Goal: Transaction & Acquisition: Purchase product/service

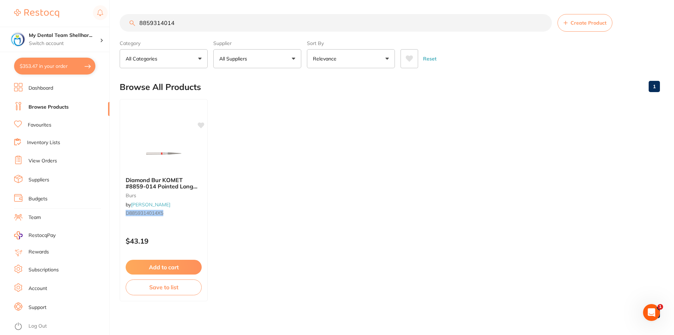
click at [68, 59] on button "$353.47 in your order" at bounding box center [54, 66] width 81 height 17
checkbox input "true"
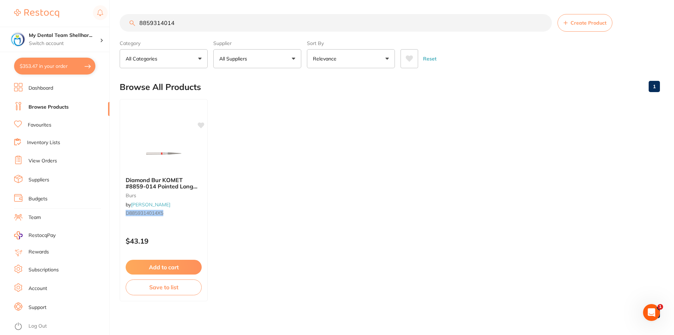
checkbox input "true"
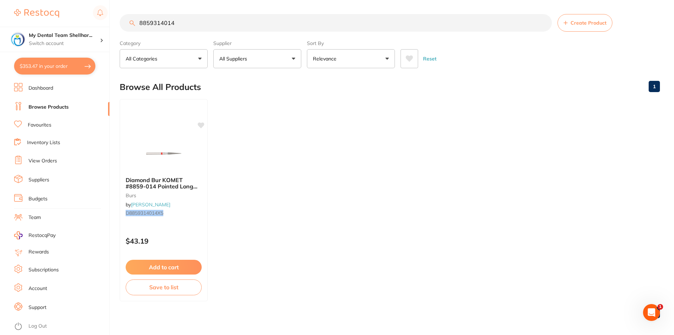
checkbox input "true"
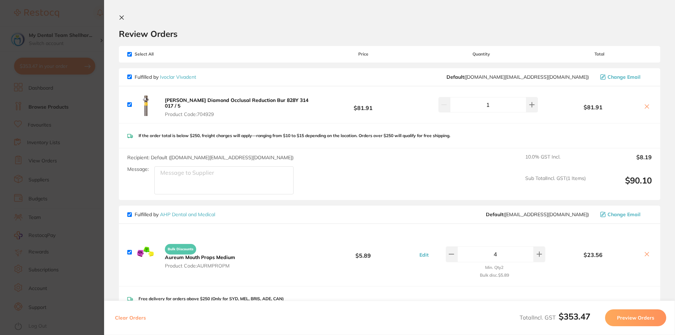
click at [279, 102] on b "[PERSON_NAME] Diamond Occlusal Reduction Bur 828Y 314 017 / 5" at bounding box center [237, 103] width 144 height 12
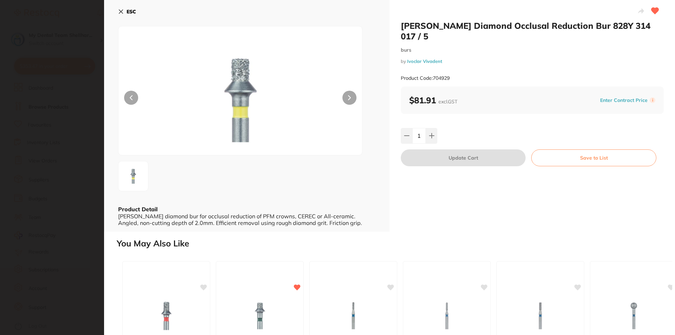
click at [64, 159] on section "[PERSON_NAME] Diamond Occlusal Reduction Bur 828Y 314 017 / 5 burs by Ivoclar V…" at bounding box center [337, 167] width 675 height 335
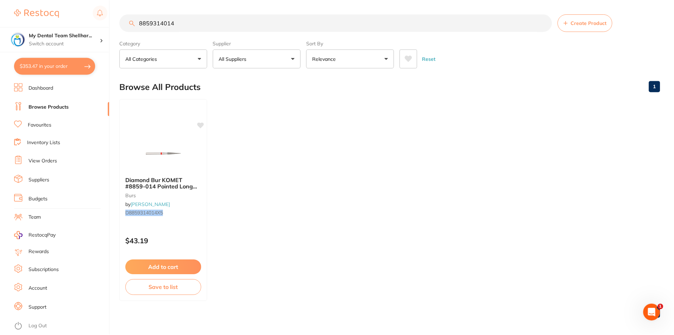
scroll to position [1, 0]
click at [35, 69] on button "$353.47 in your order" at bounding box center [54, 66] width 81 height 17
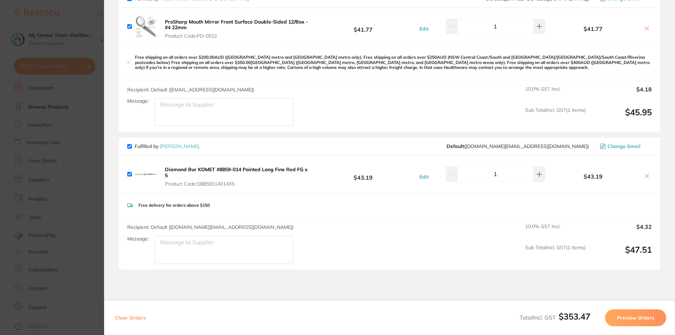
scroll to position [561, 0]
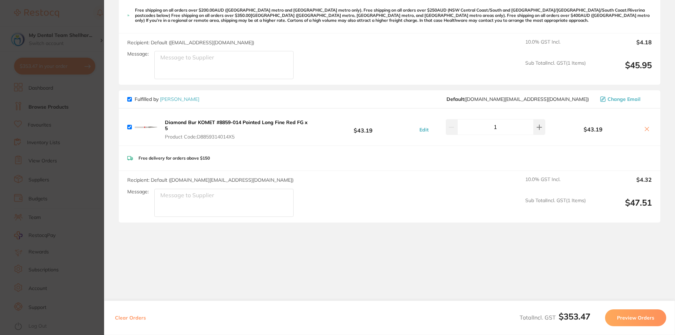
click at [96, 140] on section "Update RRP Set your pre negotiated price for this item. Item Agreed RRP (excl. …" at bounding box center [337, 167] width 675 height 335
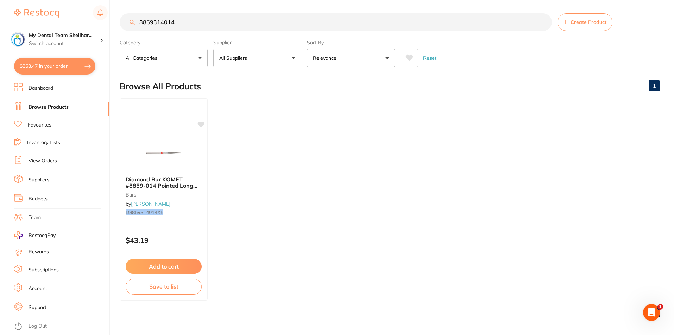
click at [198, 21] on input "8859314014" at bounding box center [336, 22] width 432 height 18
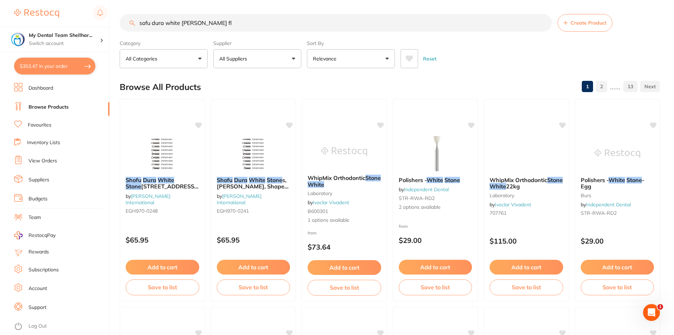
scroll to position [0, 0]
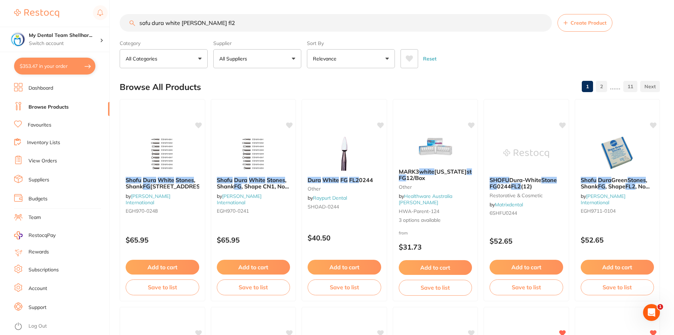
type input "sofu dura white [PERSON_NAME] fl2"
click at [277, 57] on button "All Suppliers" at bounding box center [257, 58] width 88 height 19
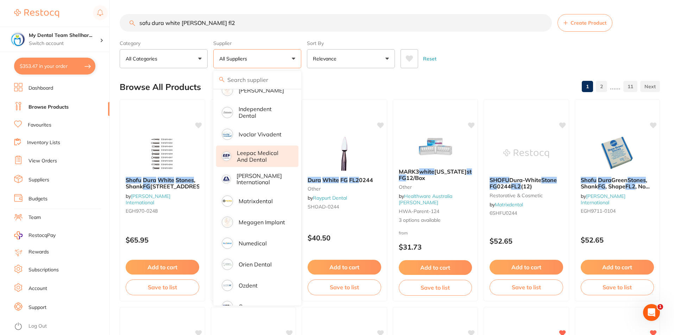
scroll to position [281, 0]
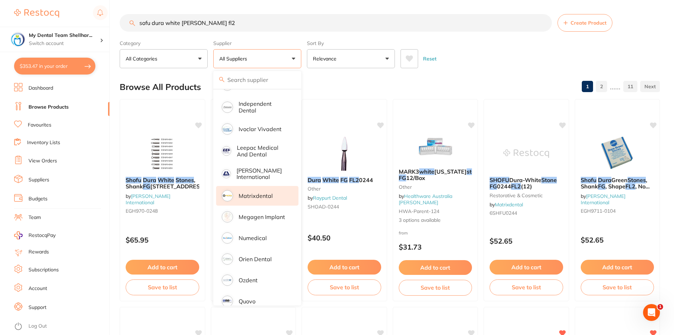
click at [277, 192] on li "Matrixdental" at bounding box center [257, 196] width 82 height 20
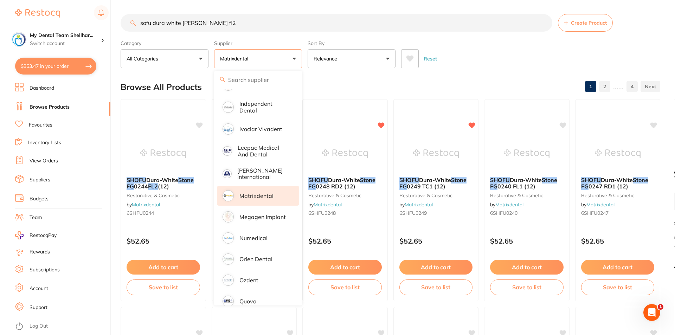
scroll to position [0, 0]
click at [470, 63] on div "Reset" at bounding box center [527, 56] width 254 height 25
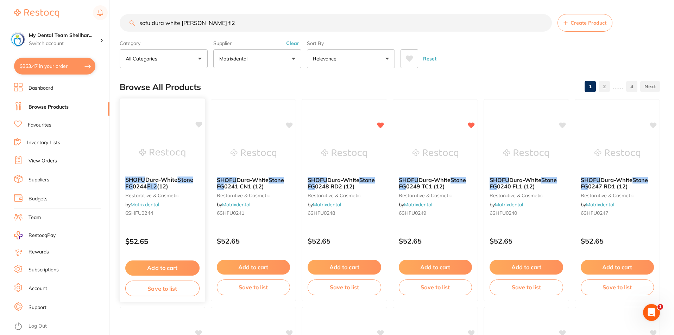
click at [155, 163] on img at bounding box center [162, 153] width 46 height 36
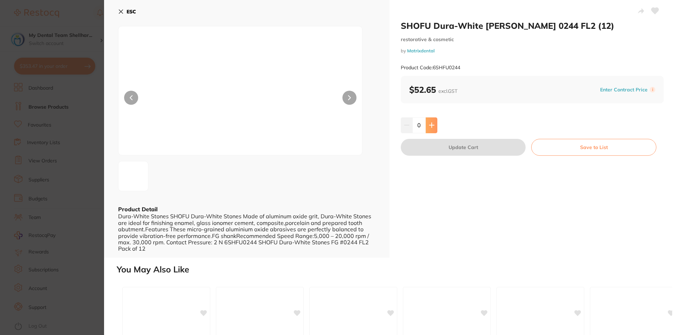
click at [432, 128] on icon at bounding box center [432, 125] width 6 height 6
type input "1"
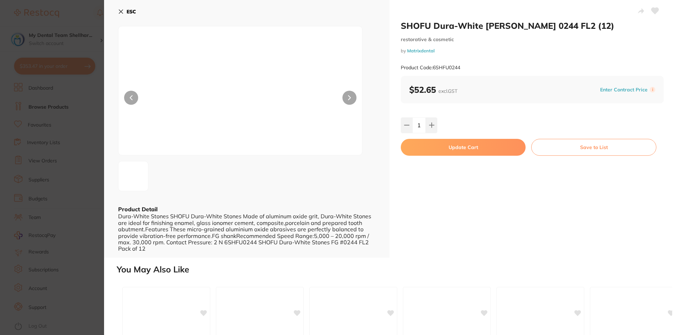
click at [441, 147] on button "Update Cart" at bounding box center [463, 147] width 125 height 17
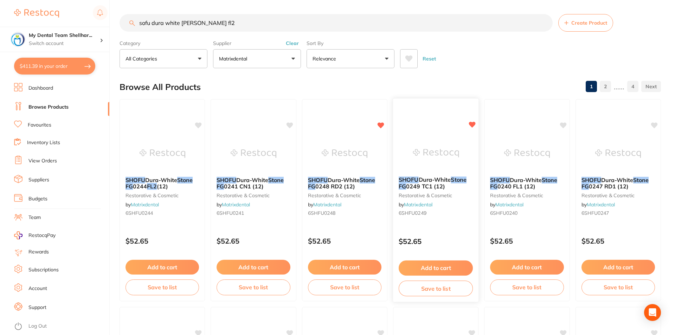
checkbox input "false"
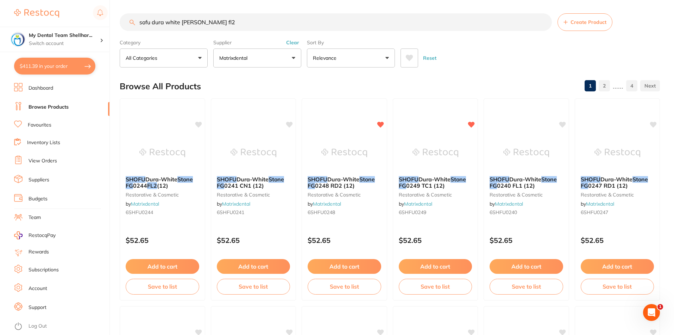
click at [34, 60] on button "$411.39 in your order" at bounding box center [54, 66] width 81 height 17
checkbox input "true"
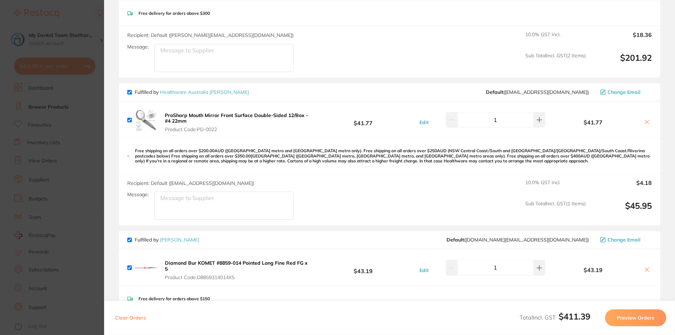
scroll to position [279, 0]
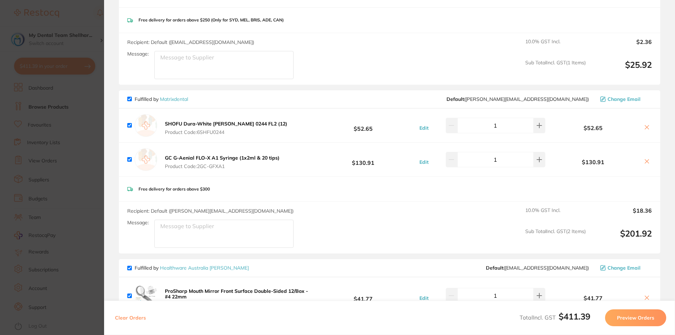
click at [646, 127] on icon at bounding box center [647, 128] width 6 height 6
click at [650, 127] on button at bounding box center [647, 127] width 10 height 7
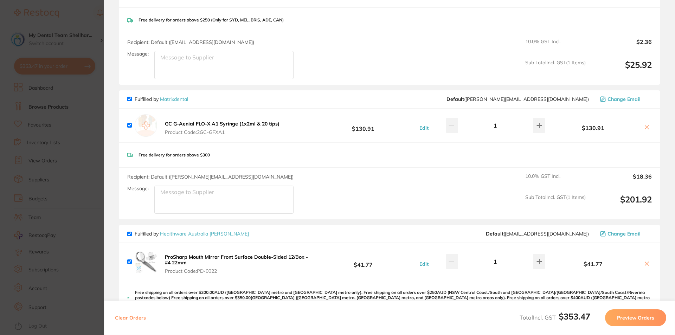
checkbox input "true"
click at [91, 79] on section "Update RRP Set your pre negotiated price for this item. Item Agreed RRP (excl. …" at bounding box center [337, 167] width 675 height 335
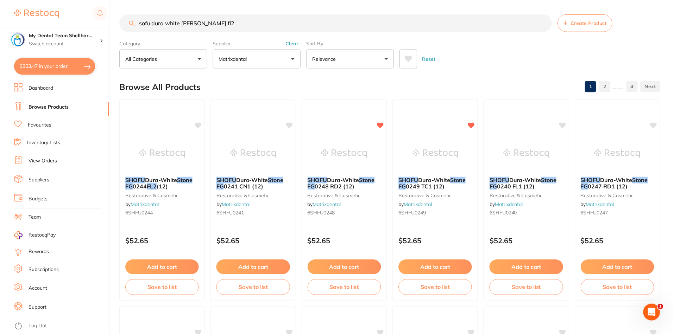
scroll to position [1, 0]
click at [273, 24] on input "sofu dura white [PERSON_NAME] fl2" at bounding box center [336, 22] width 432 height 18
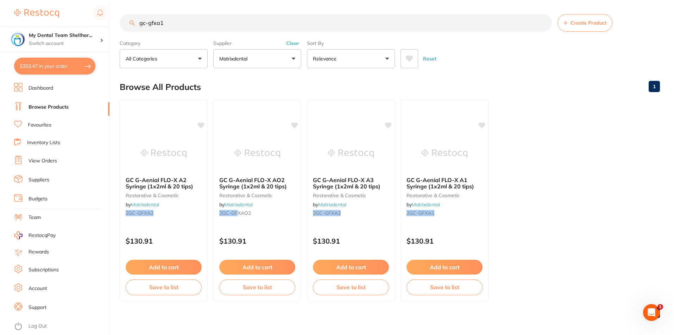
scroll to position [0, 0]
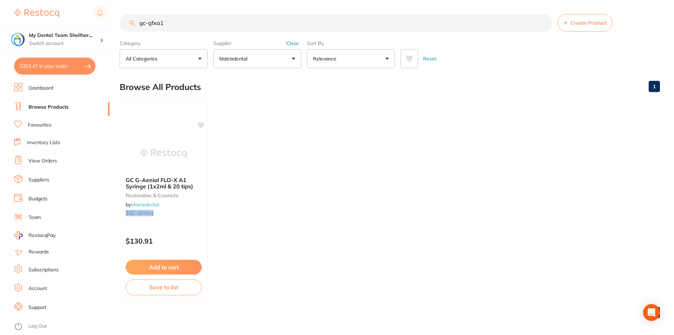
type input "gc-gfxa1"
click at [291, 46] on button "Clear" at bounding box center [292, 43] width 17 height 6
